Goal: Transaction & Acquisition: Purchase product/service

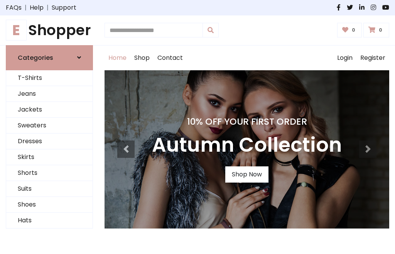
click at [197, 127] on h4 "10% Off Your First Order" at bounding box center [247, 121] width 190 height 11
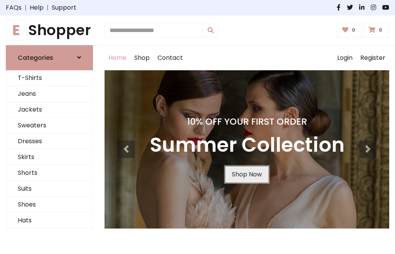
click at [246, 174] on link "Shop Now" at bounding box center [246, 174] width 43 height 16
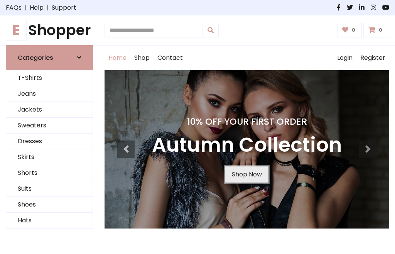
click at [246, 174] on link "Shop Now" at bounding box center [246, 174] width 43 height 16
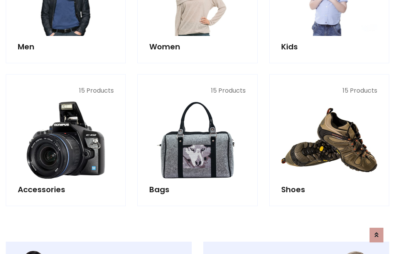
scroll to position [769, 0]
